Goal: Register for event/course

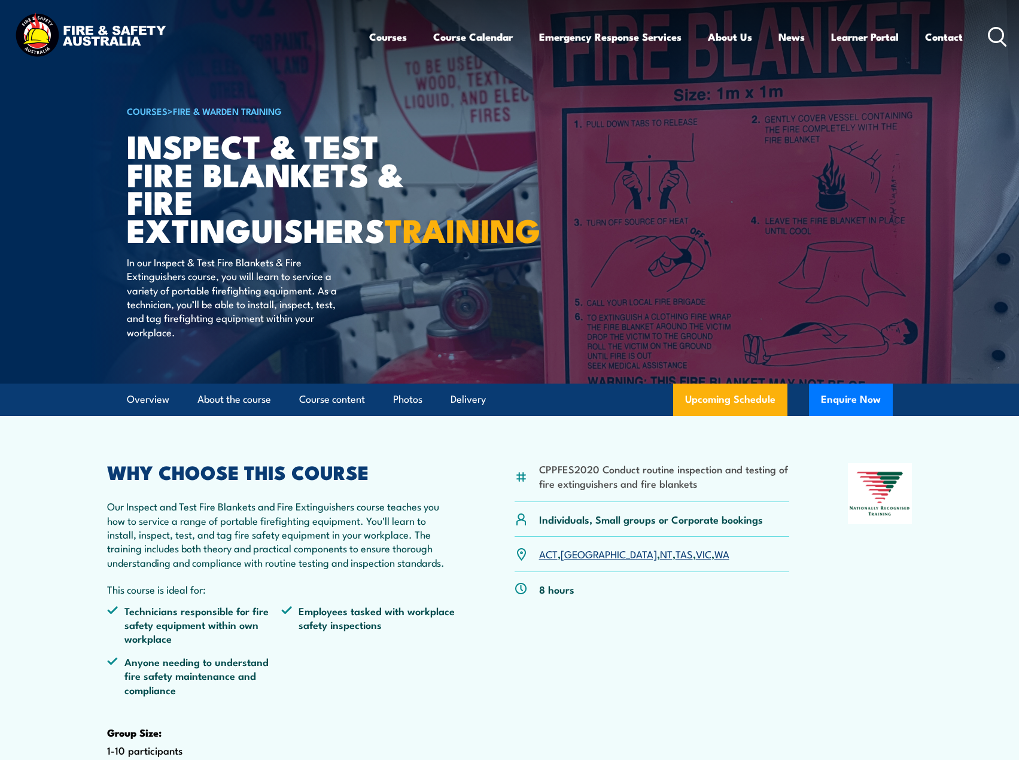
click at [715, 547] on link "WA" at bounding box center [722, 554] width 15 height 14
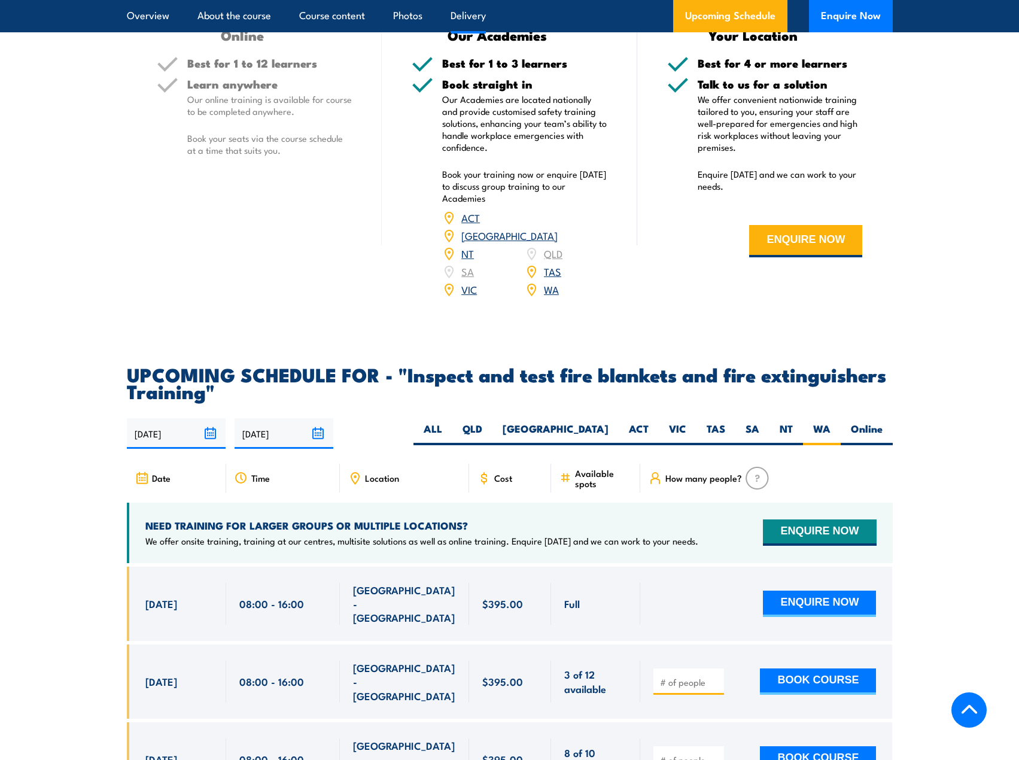
scroll to position [1833, 0]
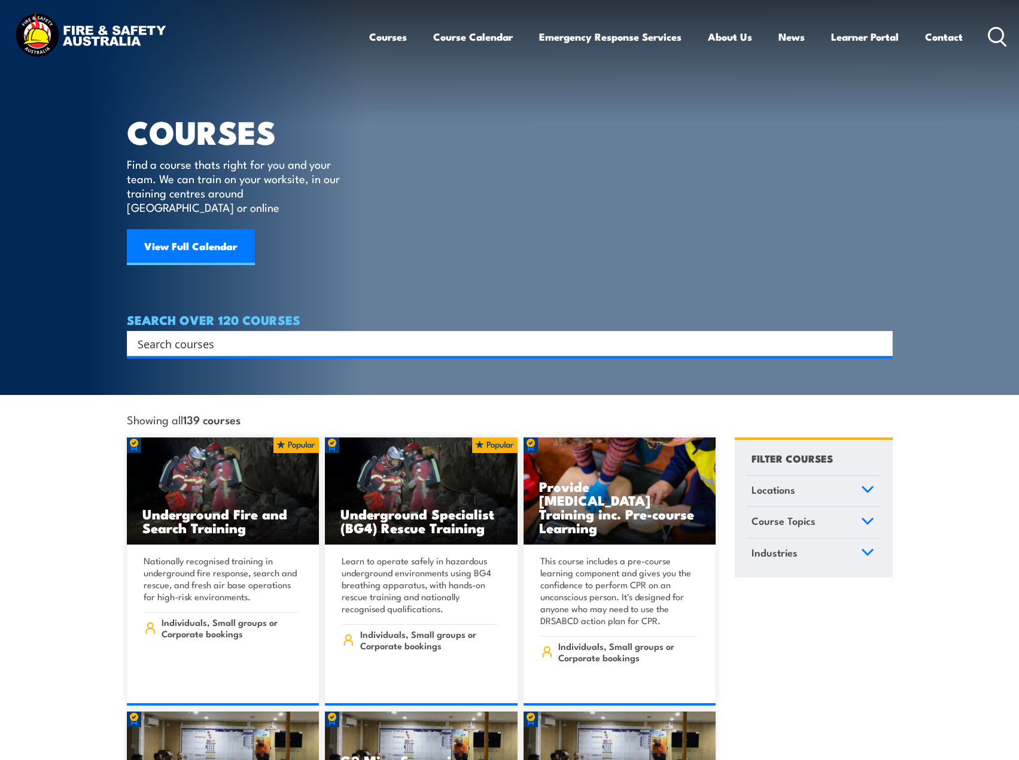
click at [866, 485] on icon at bounding box center [867, 489] width 13 height 8
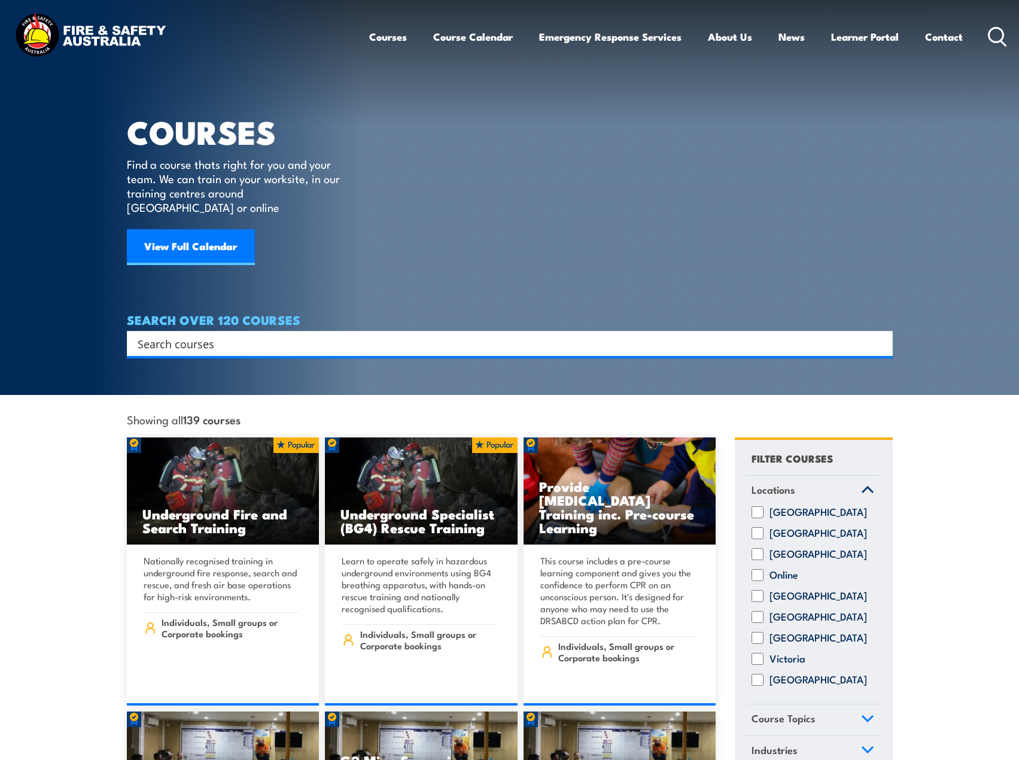
click at [757, 593] on input "[GEOGRAPHIC_DATA]" at bounding box center [758, 596] width 12 height 12
checkbox input "true"
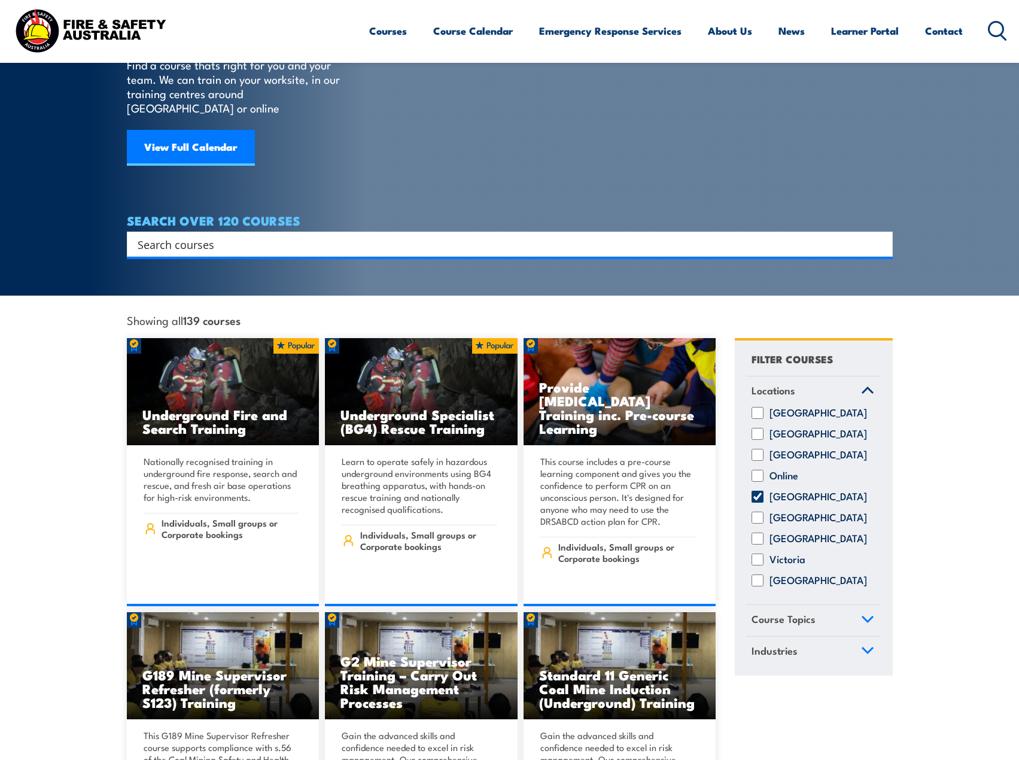
scroll to position [125, 0]
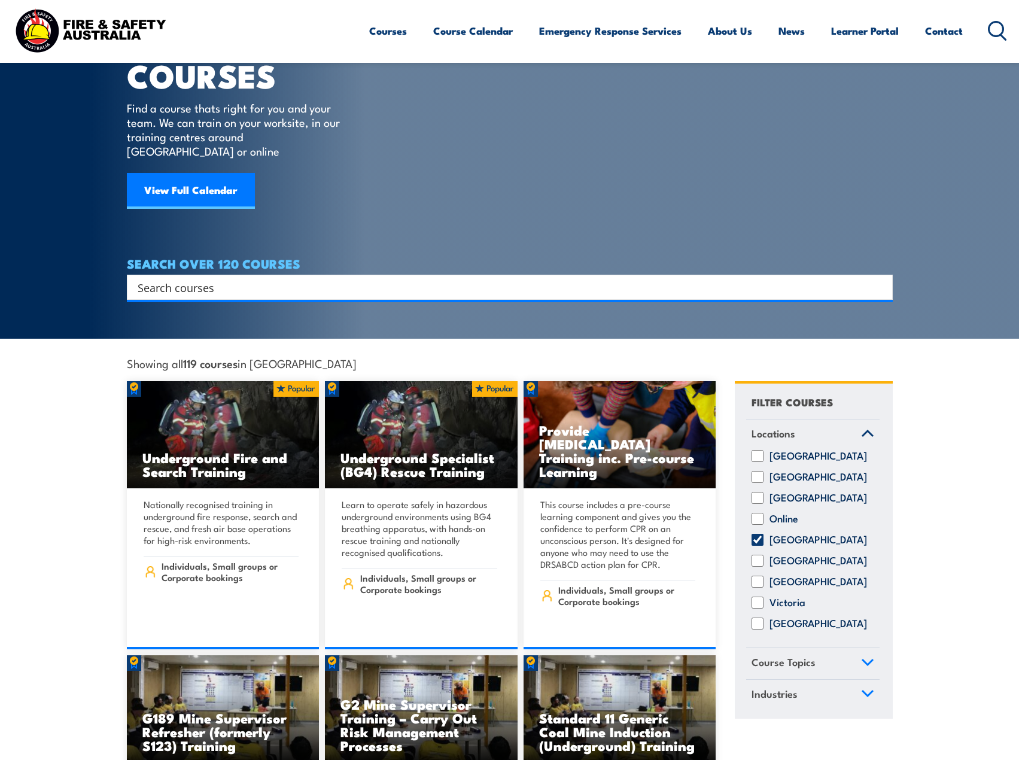
scroll to position [183, 0]
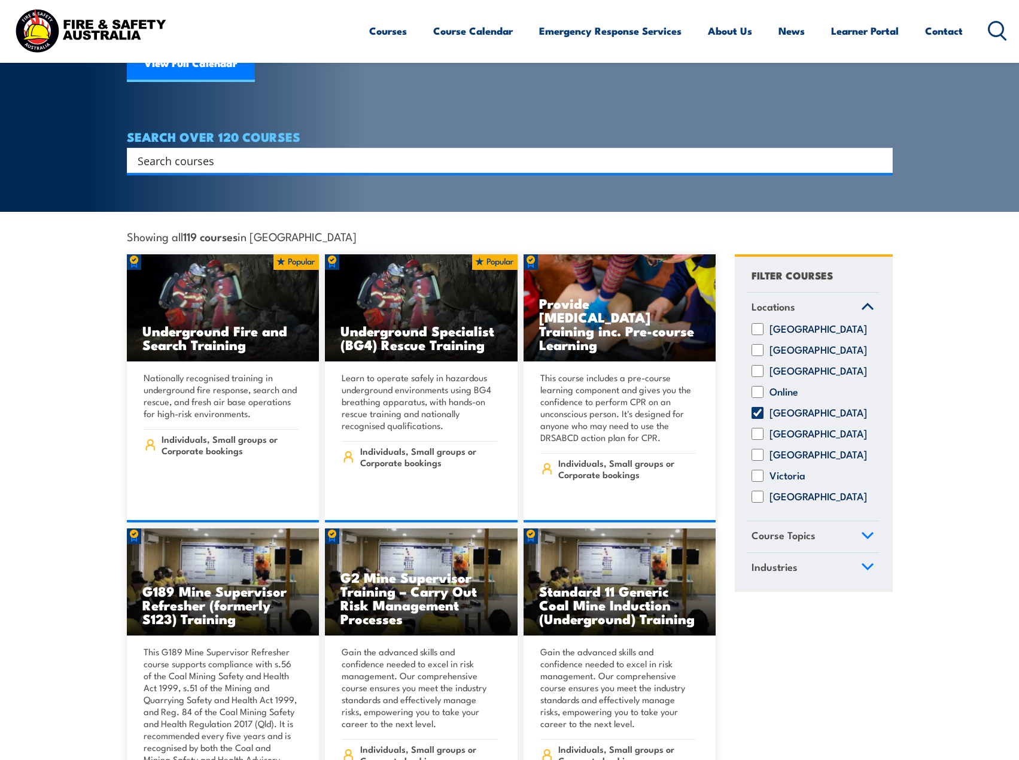
click at [873, 533] on icon at bounding box center [868, 535] width 11 height 5
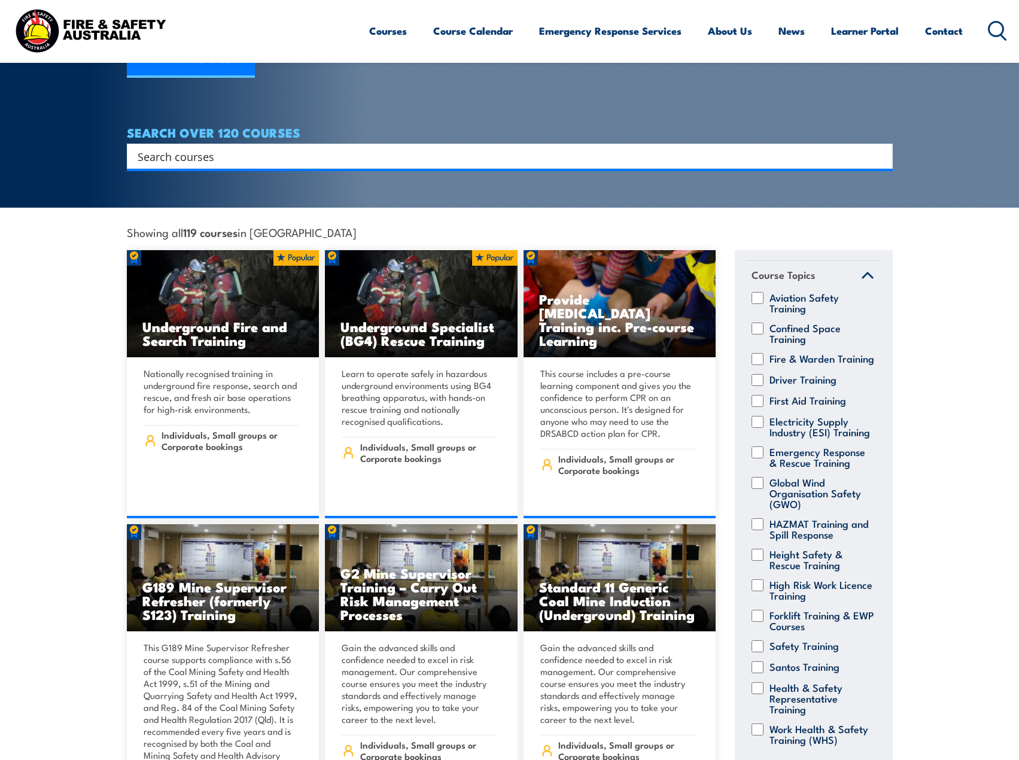
scroll to position [190, 0]
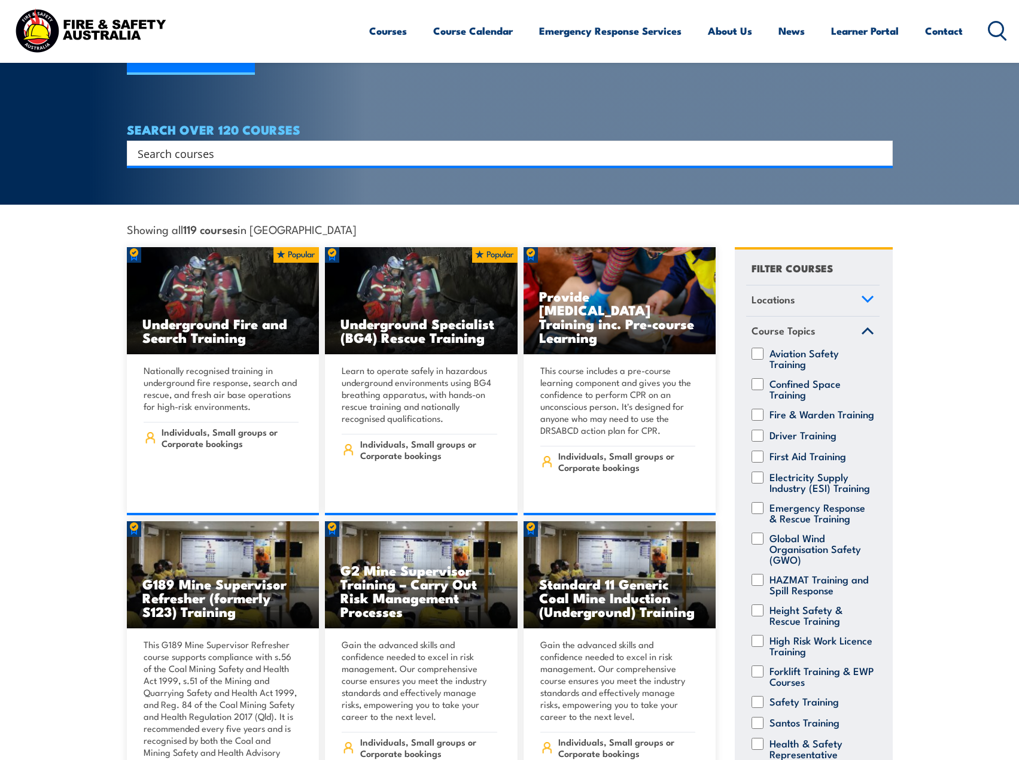
click at [861, 295] on icon at bounding box center [867, 299] width 13 height 8
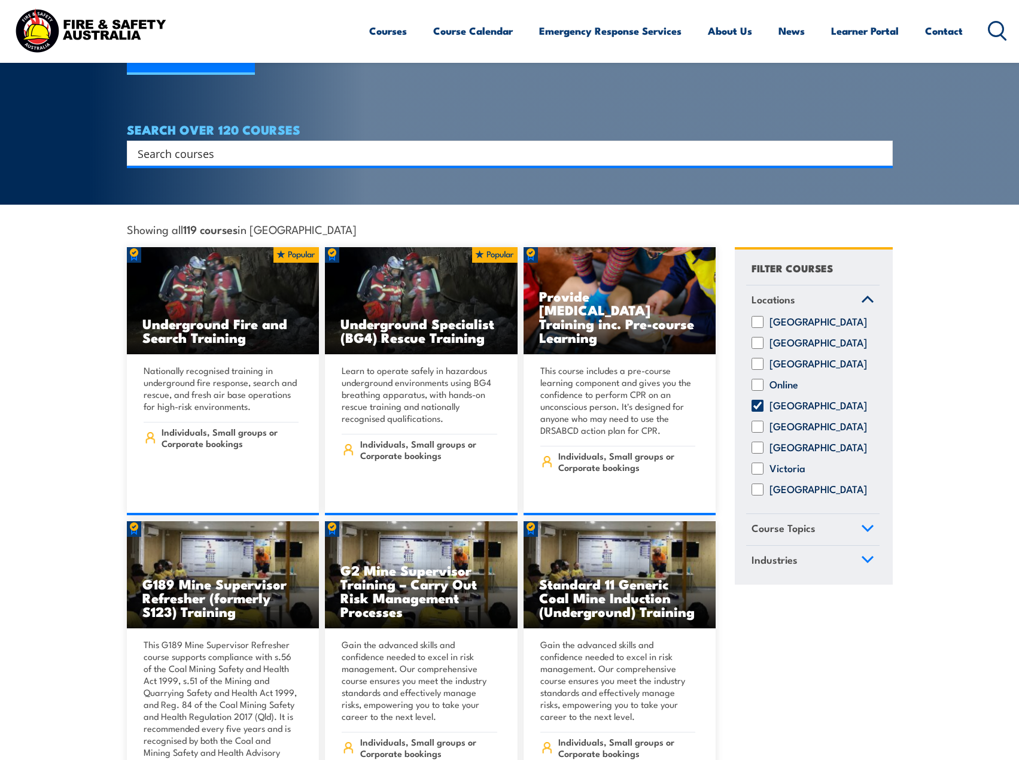
click at [758, 484] on input "Western Australia" at bounding box center [758, 490] width 12 height 12
checkbox input "true"
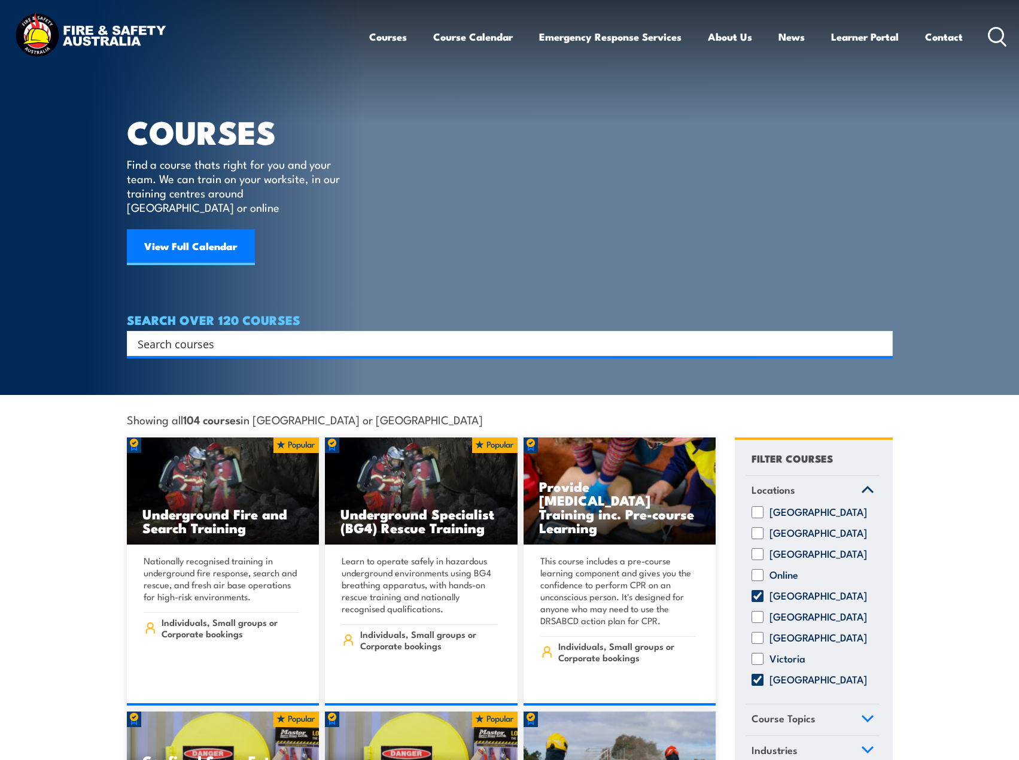
click at [758, 590] on input "[GEOGRAPHIC_DATA]" at bounding box center [758, 596] width 12 height 12
checkbox input "false"
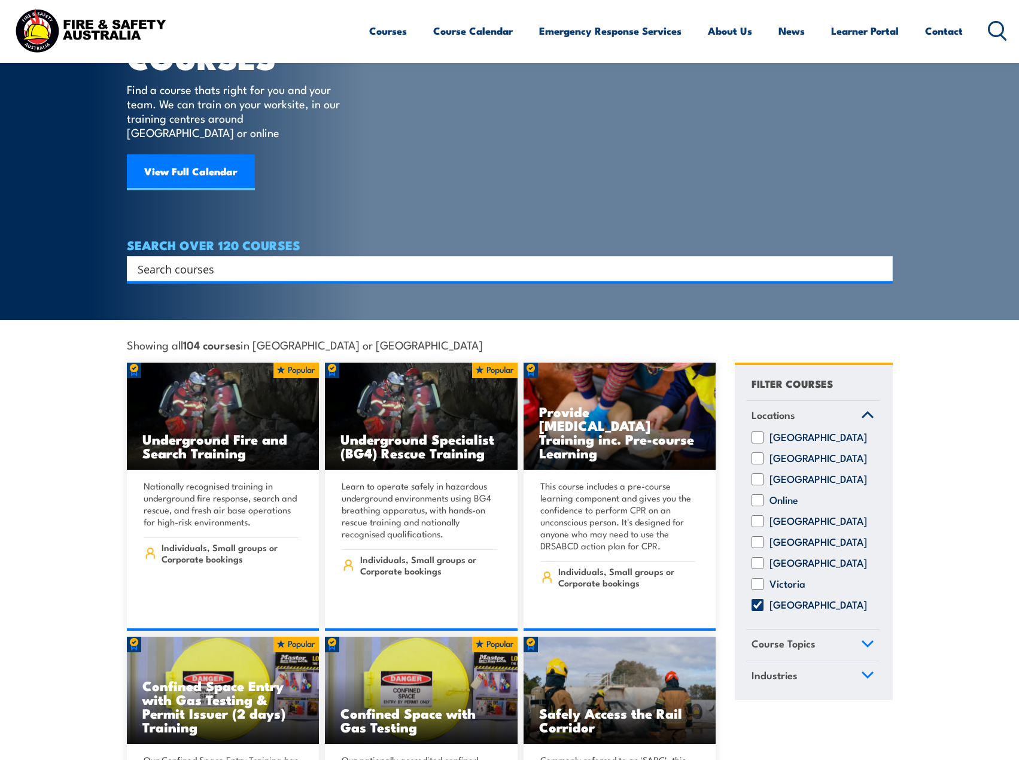
scroll to position [98, 0]
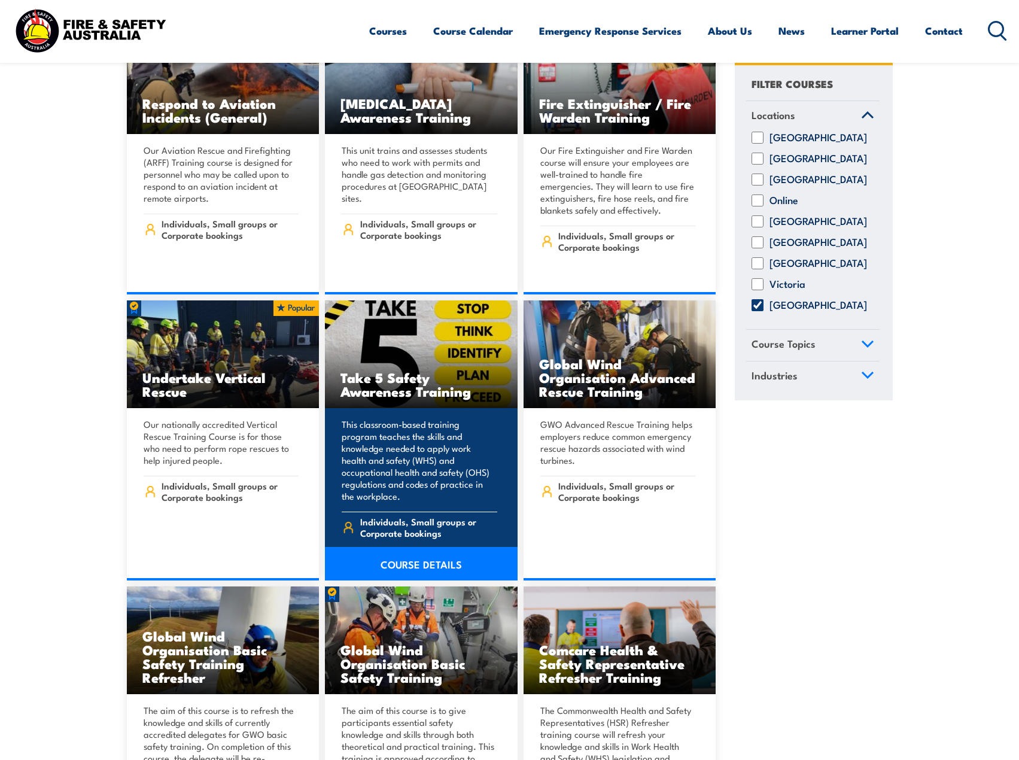
scroll to position [2510, 0]
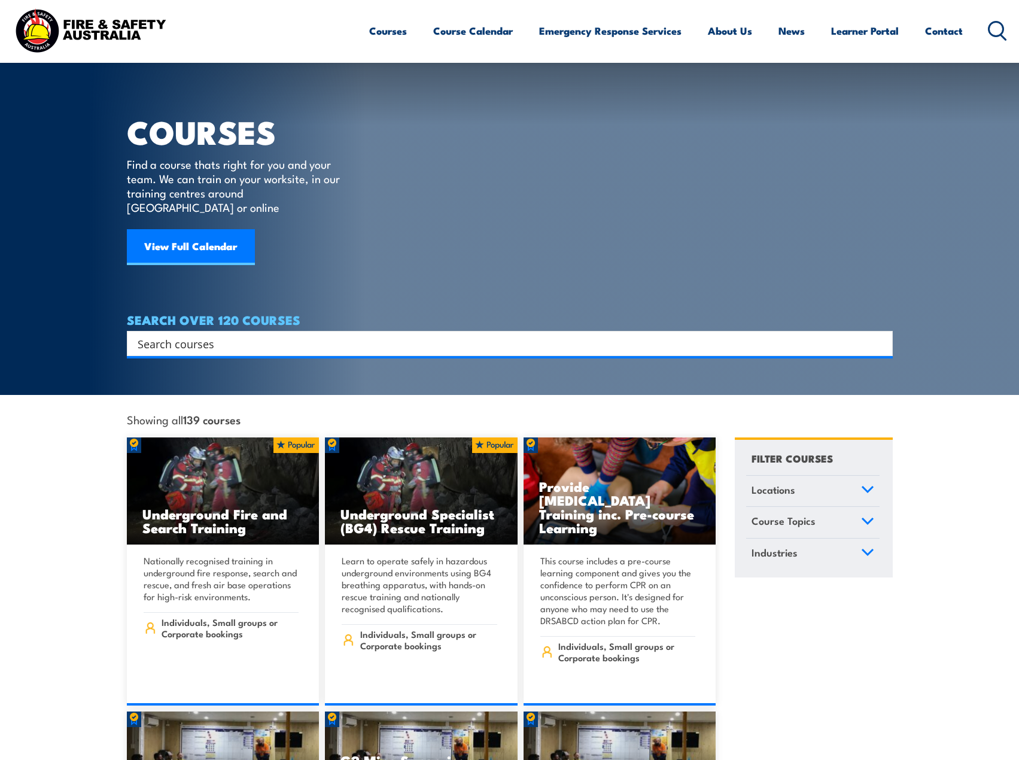
scroll to position [201, 0]
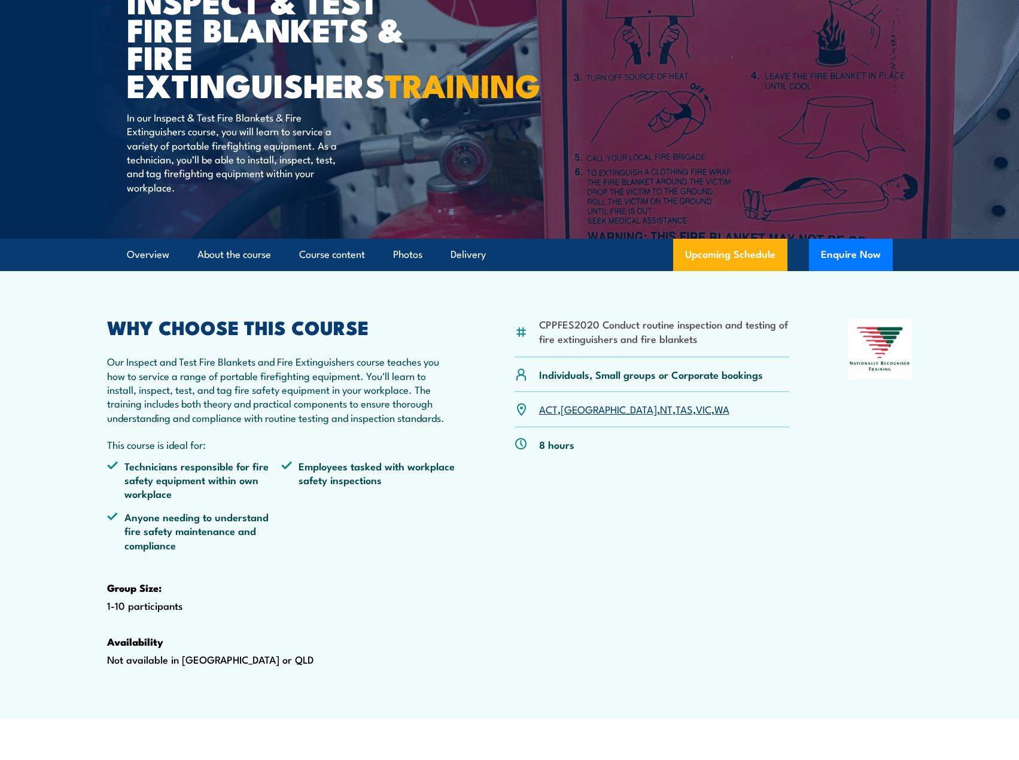
scroll to position [193, 0]
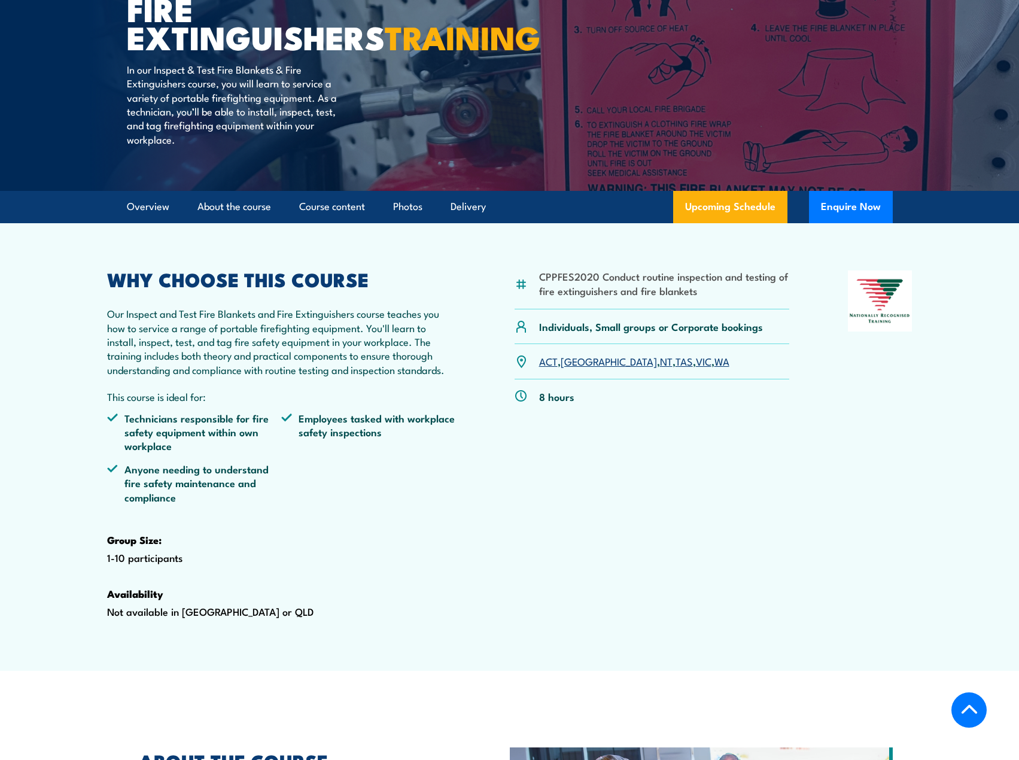
click at [715, 368] on link "WA" at bounding box center [722, 361] width 15 height 14
